Goal: Transaction & Acquisition: Purchase product/service

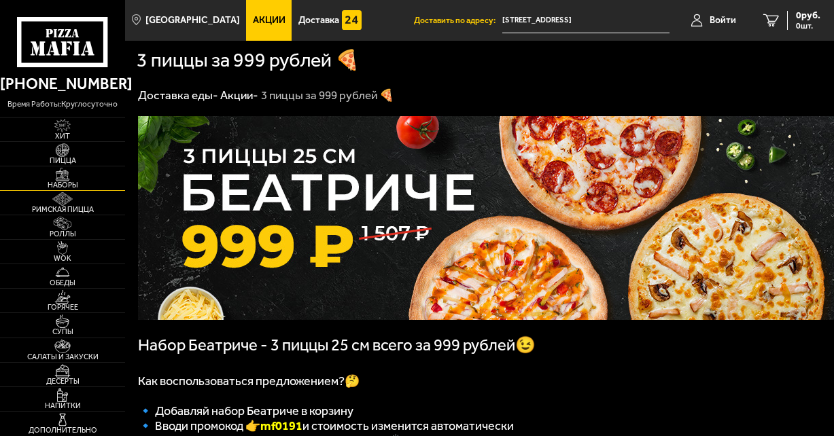
click at [82, 175] on link "Наборы" at bounding box center [62, 179] width 125 height 24
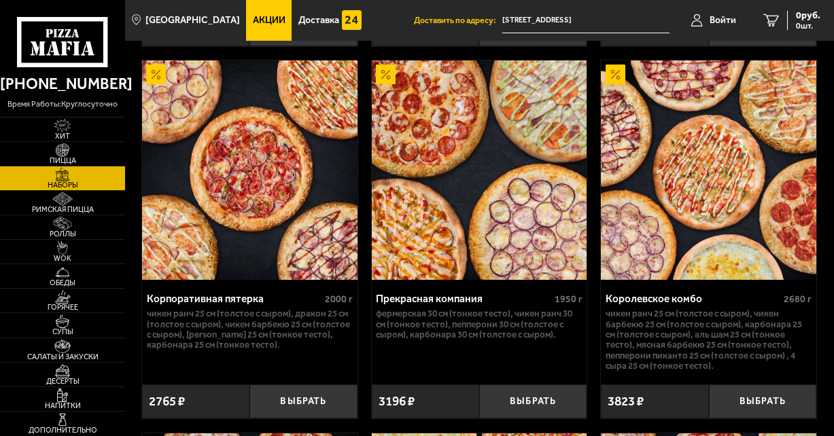
scroll to position [3535, 0]
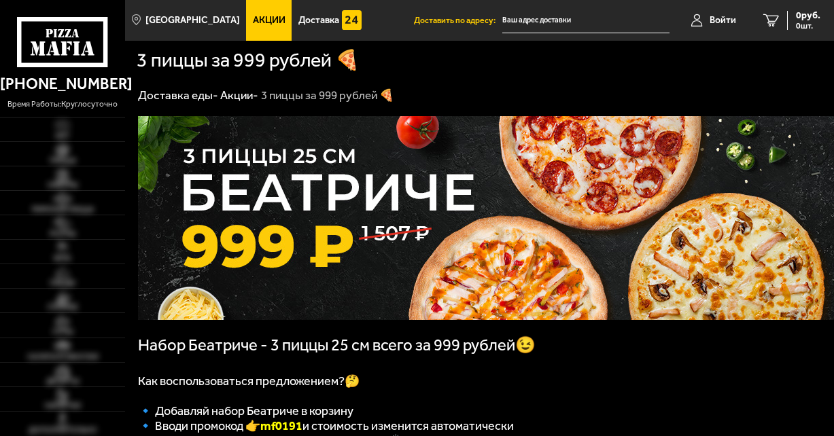
type input "[STREET_ADDRESS]"
click at [87, 181] on link "Наборы" at bounding box center [62, 179] width 125 height 24
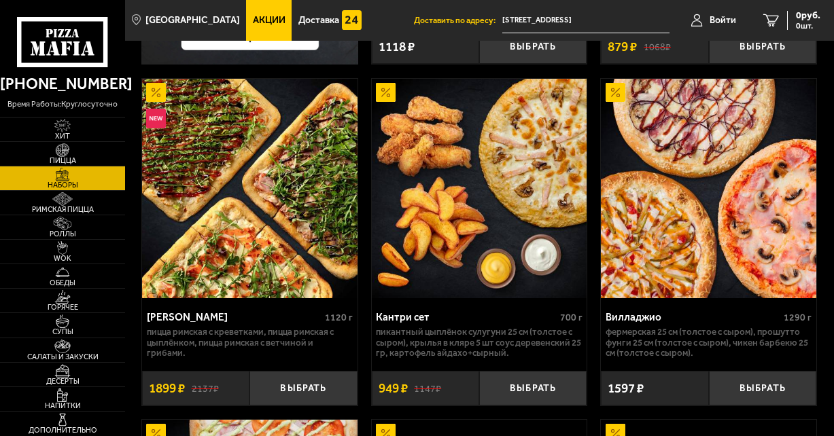
scroll to position [197, 0]
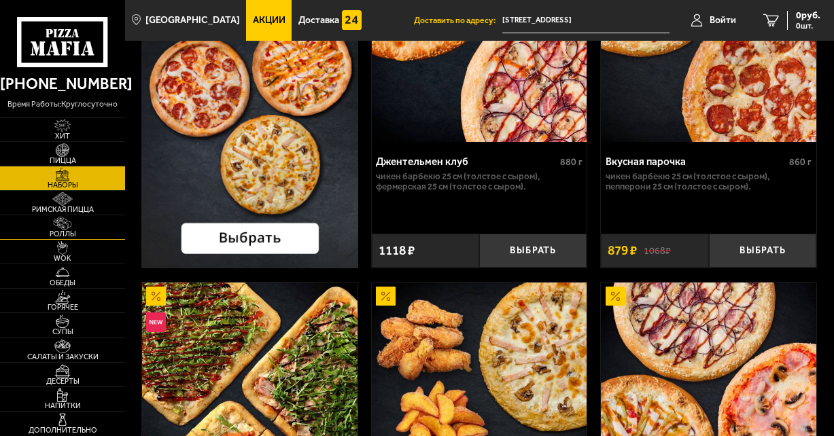
click at [60, 232] on span "Роллы" at bounding box center [62, 233] width 125 height 7
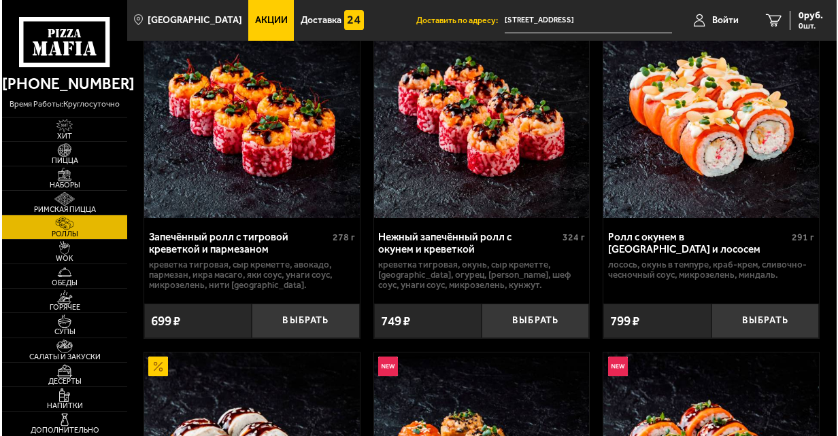
scroll to position [544, 0]
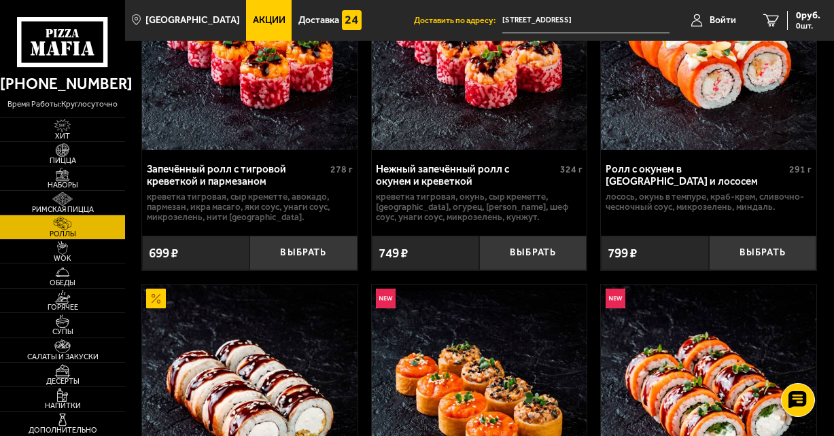
click at [638, 17] on input "[STREET_ADDRESS]" at bounding box center [585, 20] width 167 height 25
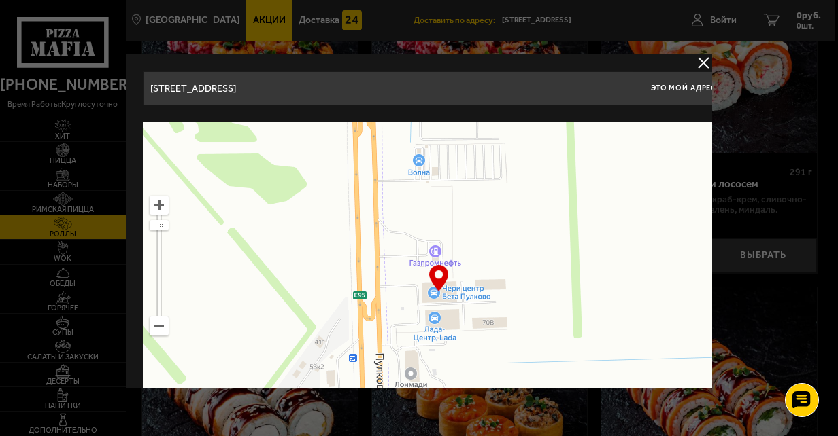
drag, startPoint x: 587, startPoint y: 90, endPoint x: 559, endPoint y: 78, distance: 31.1
click at [526, 78] on input "[STREET_ADDRESS]" at bounding box center [387, 88] width 489 height 34
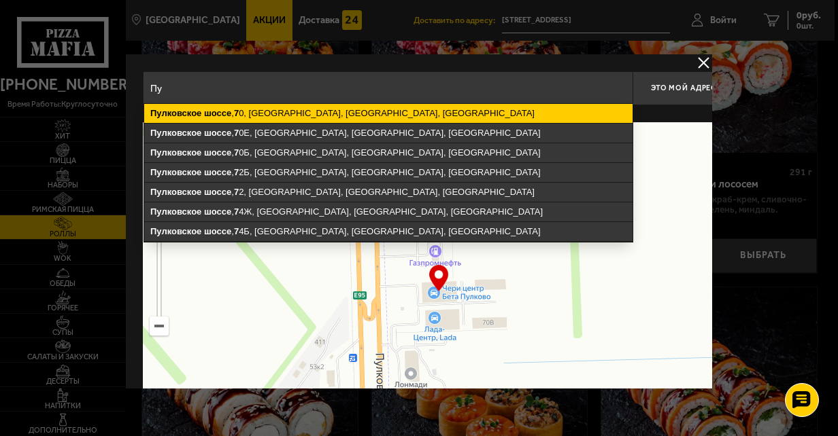
type input "П"
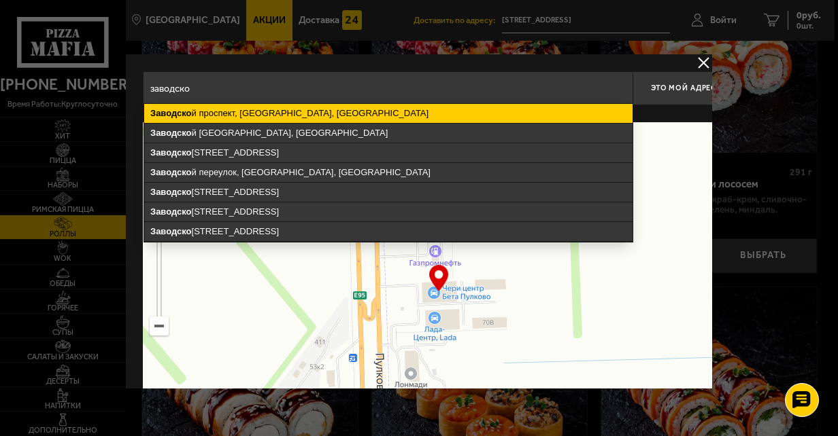
click at [349, 116] on ymaps "[GEOGRAPHIC_DATA], [GEOGRAPHIC_DATA], [GEOGRAPHIC_DATA]" at bounding box center [388, 113] width 488 height 19
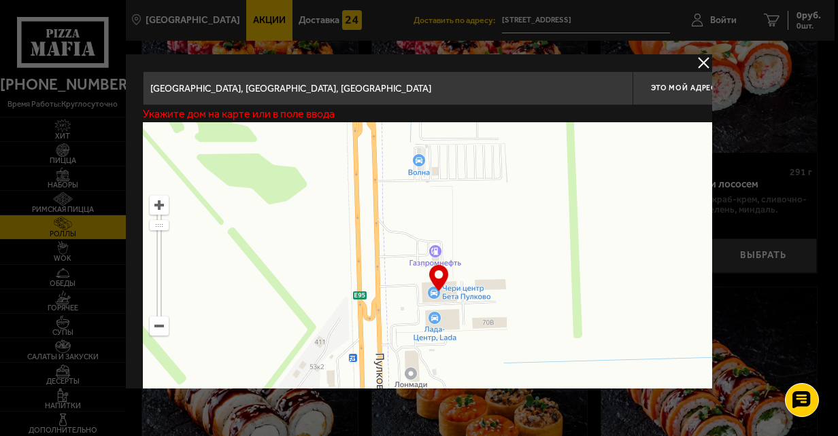
click at [385, 91] on input "[GEOGRAPHIC_DATA], [GEOGRAPHIC_DATA], [GEOGRAPHIC_DATA]" at bounding box center [387, 88] width 489 height 34
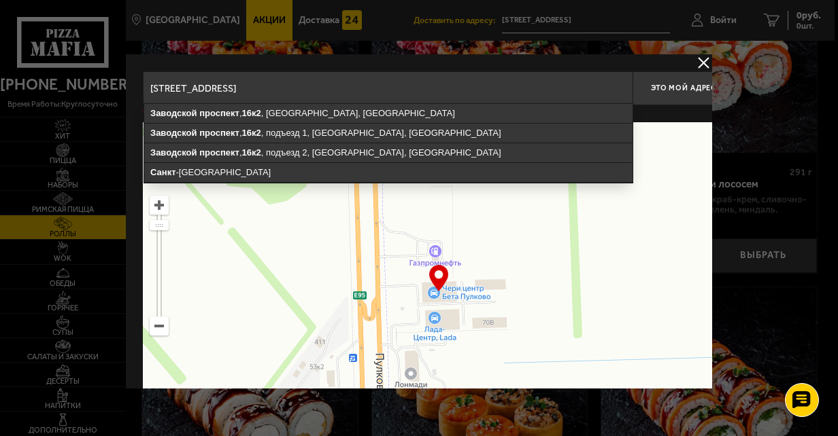
click at [501, 80] on input "[STREET_ADDRESS]" at bounding box center [387, 88] width 489 height 34
type input "[STREET_ADDRESS]"
click at [393, 92] on input "[STREET_ADDRESS]" at bounding box center [387, 88] width 489 height 34
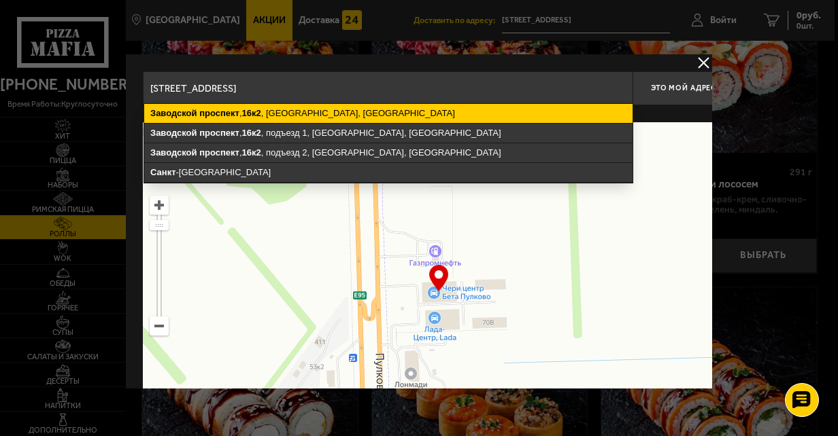
click at [176, 113] on ymaps "Заводской" at bounding box center [173, 113] width 47 height 10
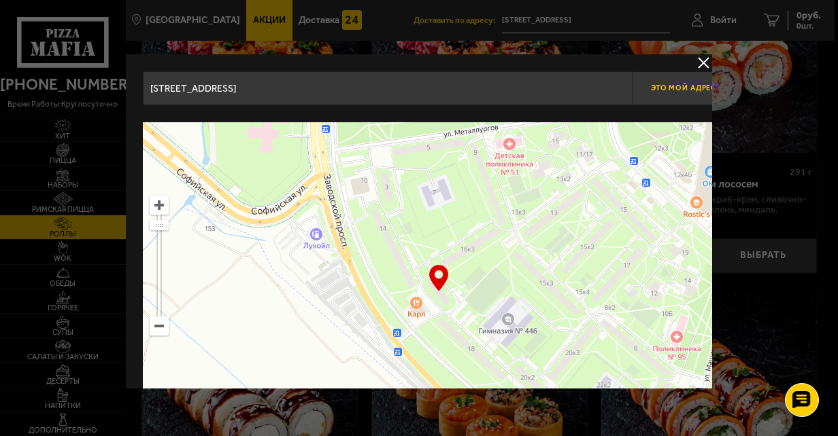
click at [674, 88] on span "Это мой адрес" at bounding box center [683, 88] width 65 height 9
